Goal: Task Accomplishment & Management: Manage account settings

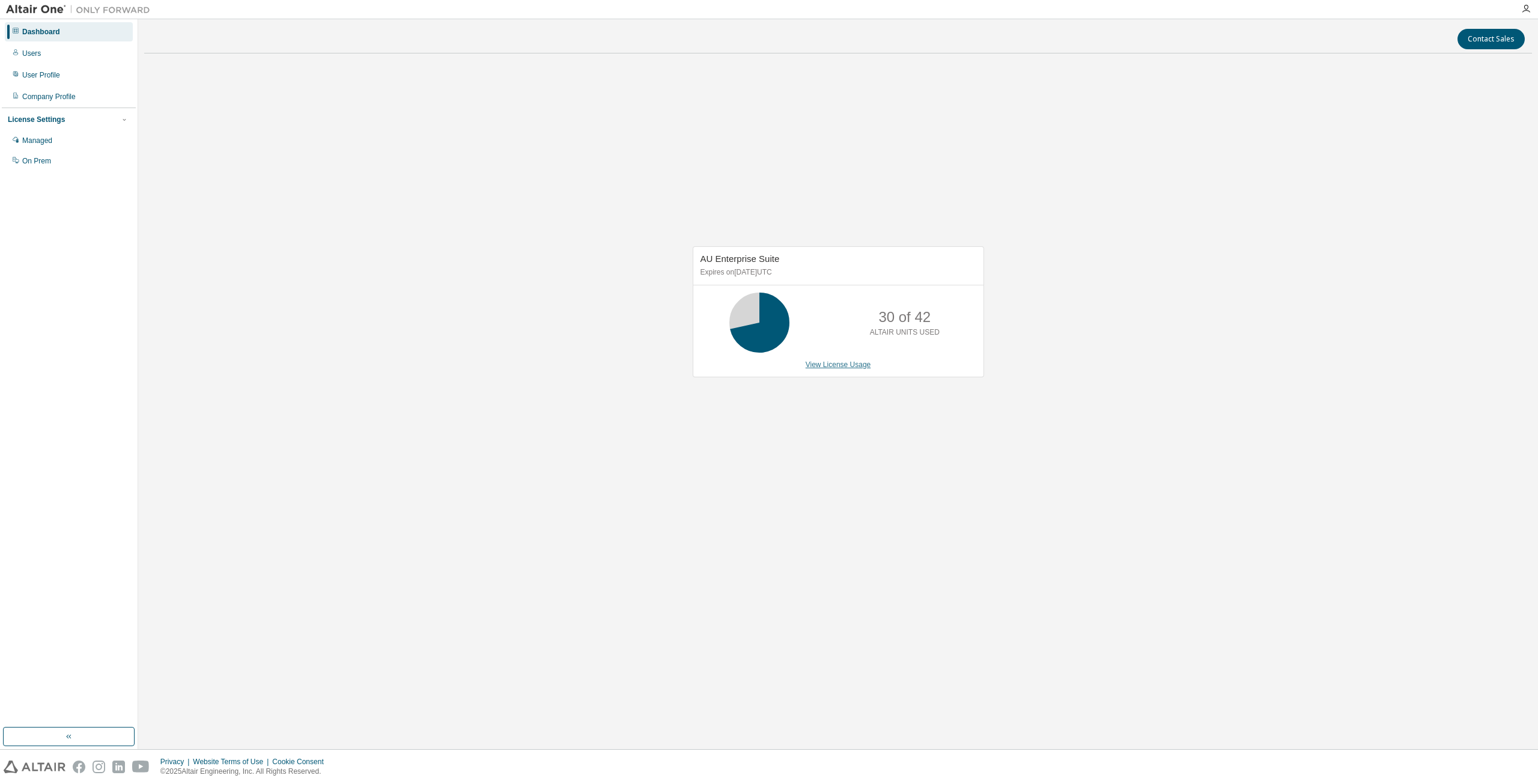
click at [861, 367] on link "View License Usage" at bounding box center [838, 364] width 65 height 9
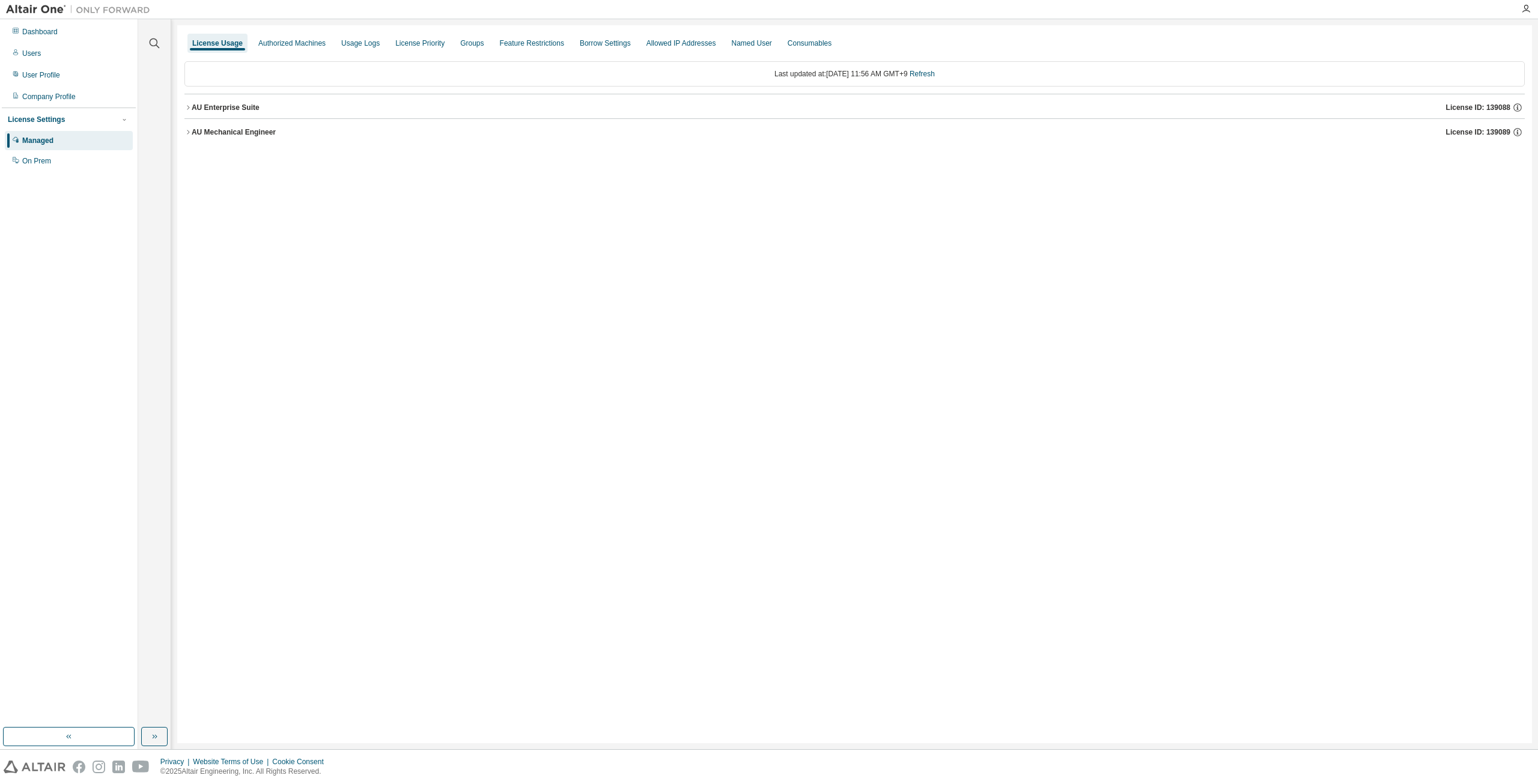
click at [188, 131] on icon "button" at bounding box center [188, 132] width 7 height 7
